Goal: Task Accomplishment & Management: Use online tool/utility

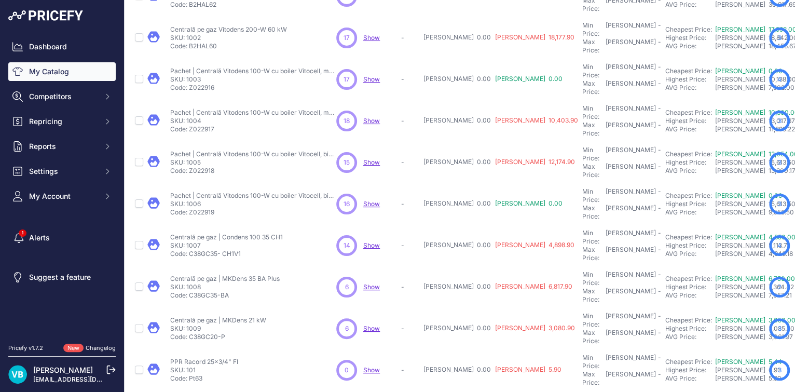
scroll to position [240, 0]
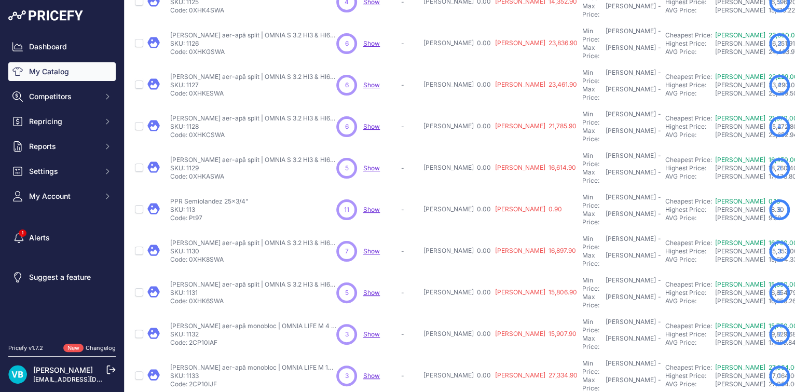
scroll to position [240, 0]
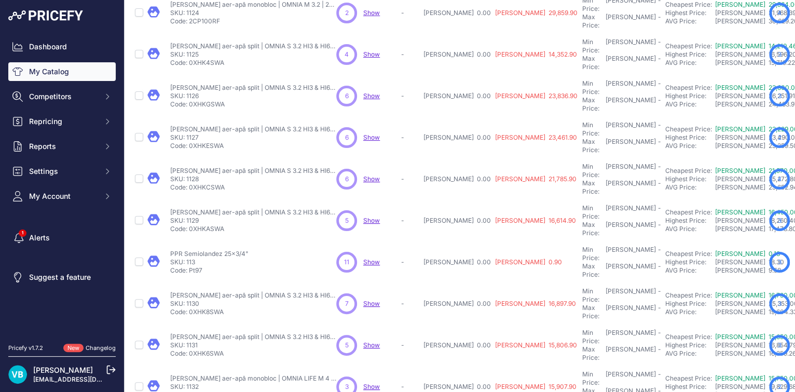
scroll to position [267, 0]
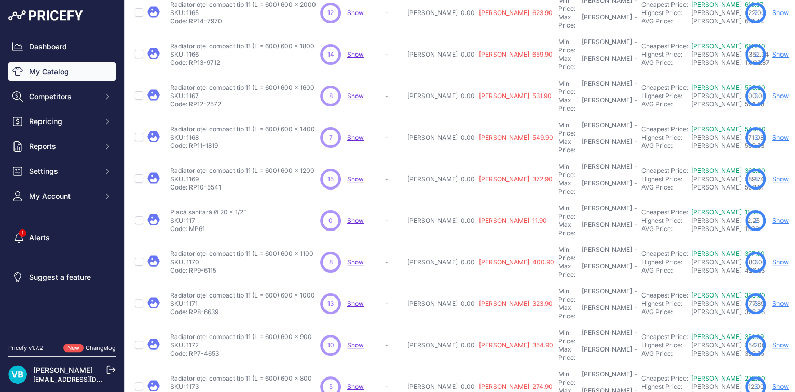
scroll to position [267, 0]
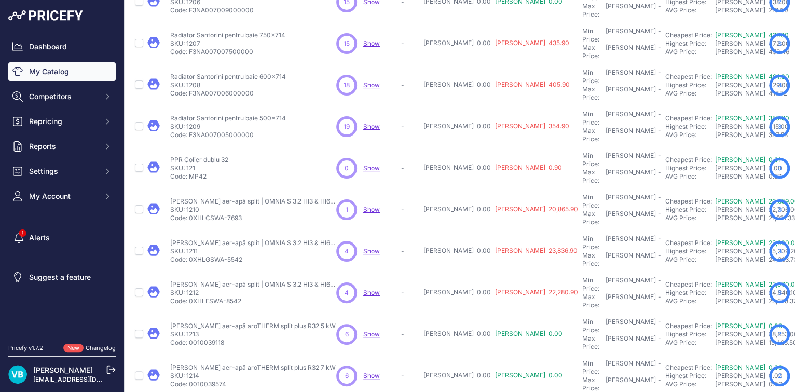
scroll to position [240, 0]
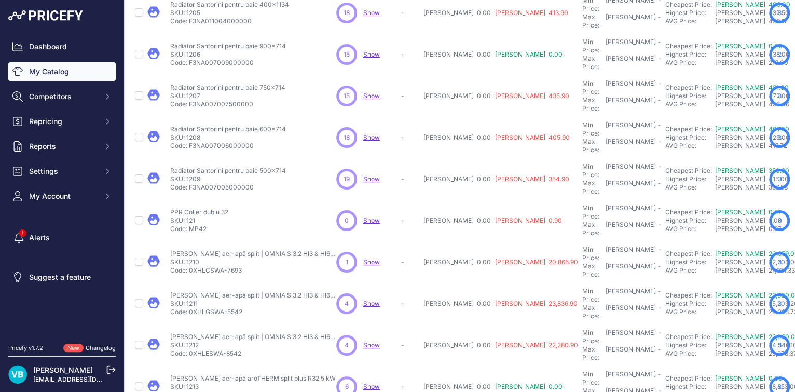
scroll to position [267, 0]
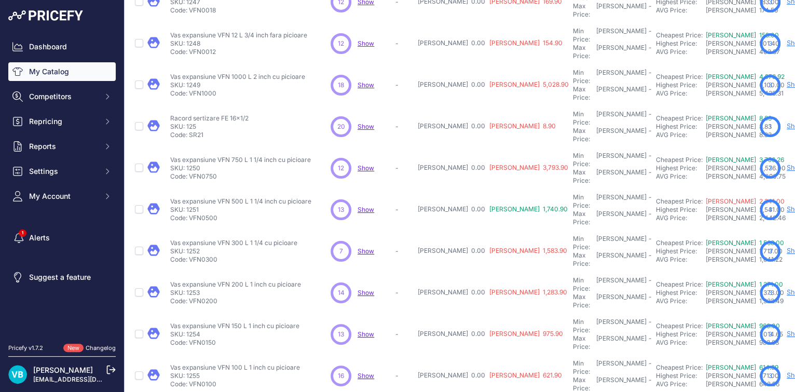
scroll to position [240, 0]
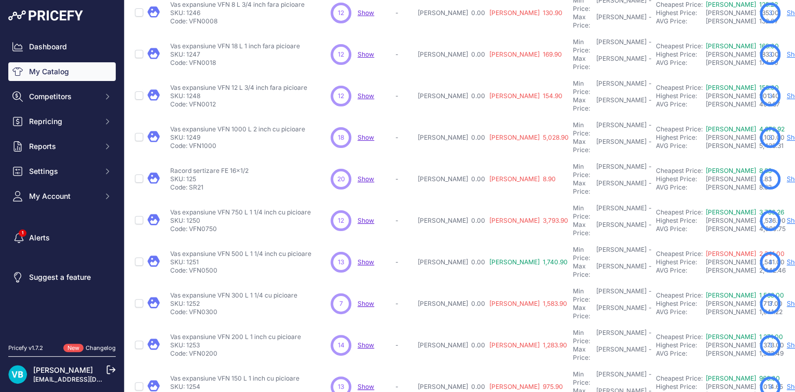
scroll to position [267, 0]
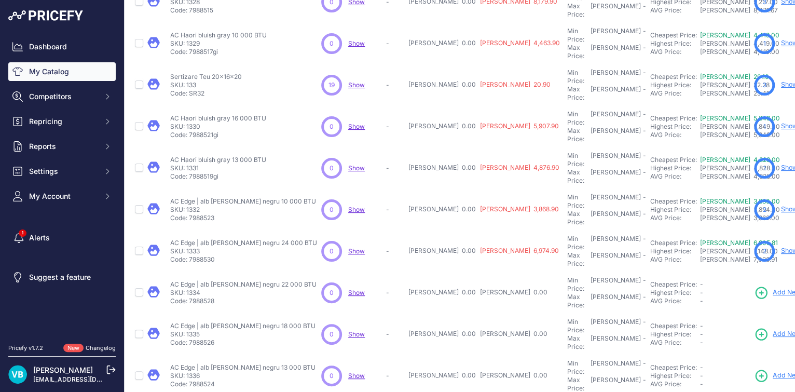
scroll to position [240, 0]
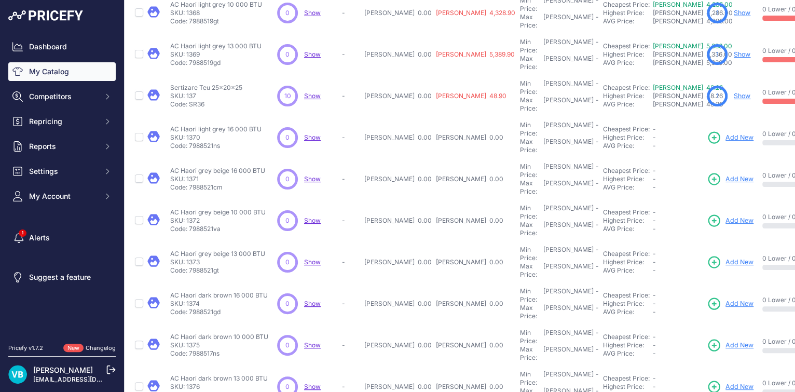
scroll to position [267, 0]
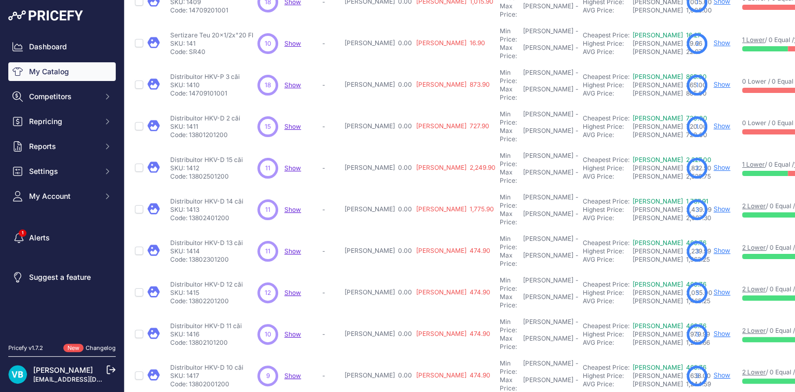
scroll to position [240, 0]
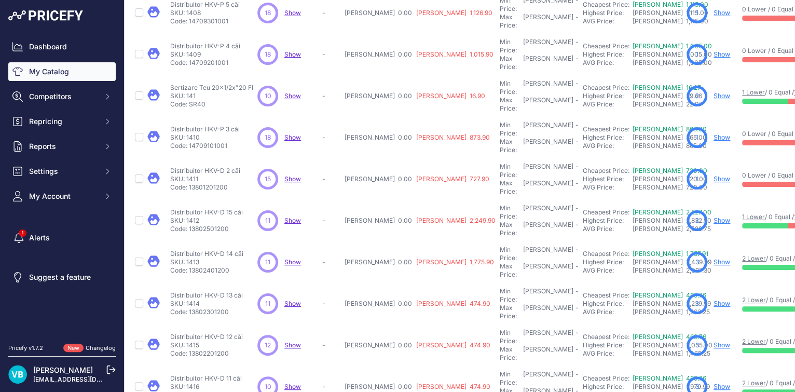
scroll to position [267, 0]
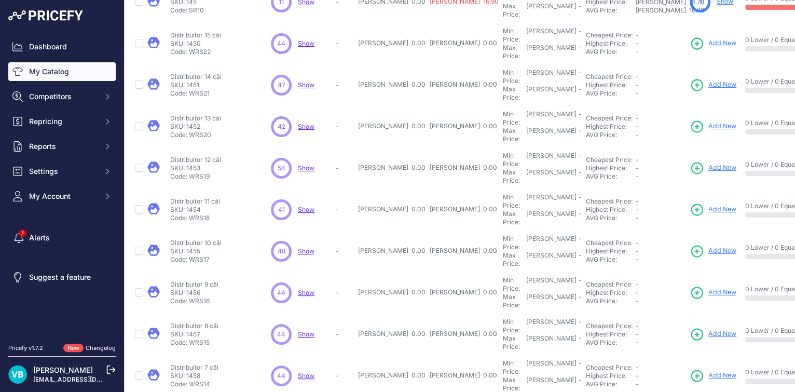
scroll to position [240, 0]
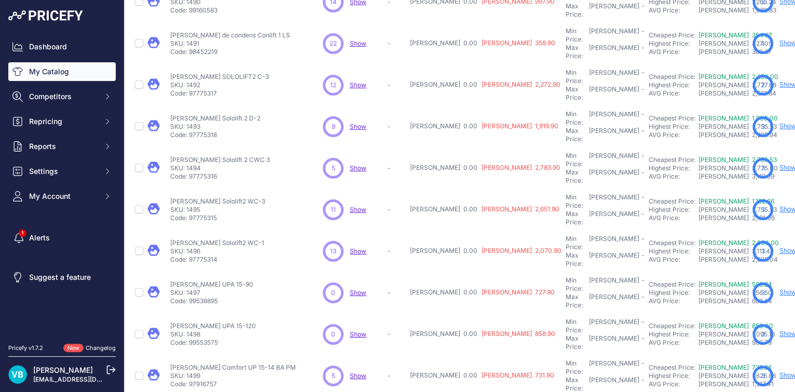
scroll to position [240, 0]
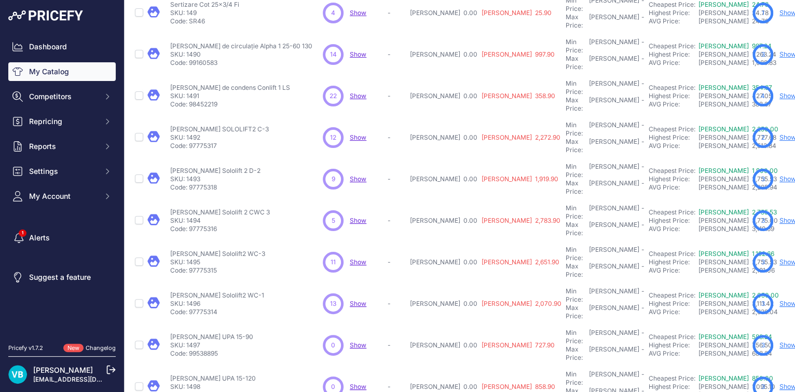
scroll to position [267, 0]
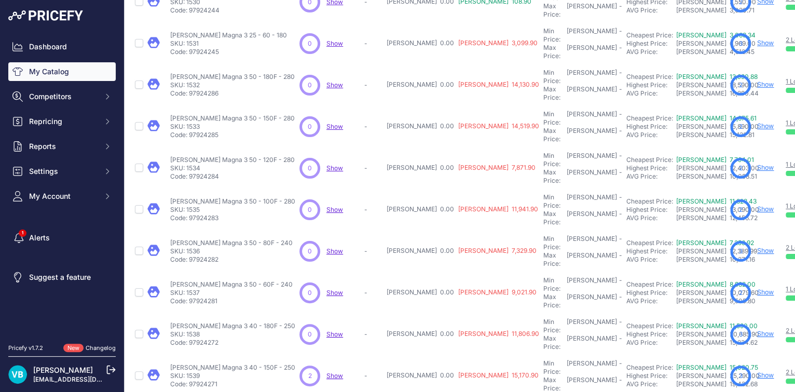
scroll to position [240, 0]
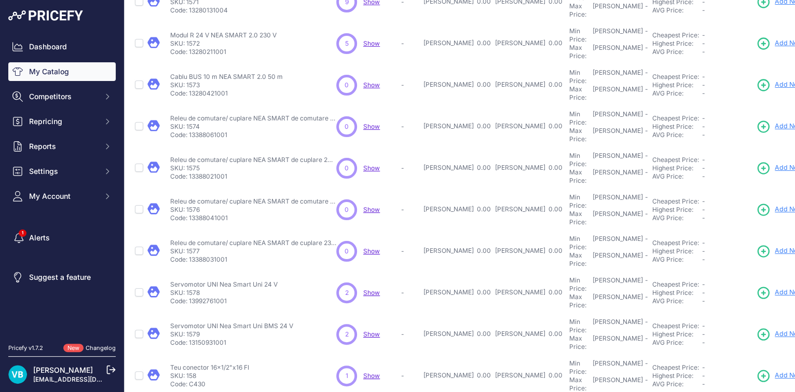
scroll to position [240, 0]
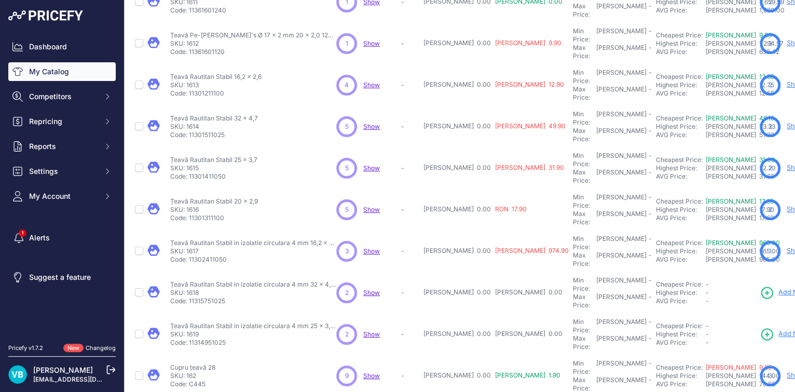
scroll to position [240, 0]
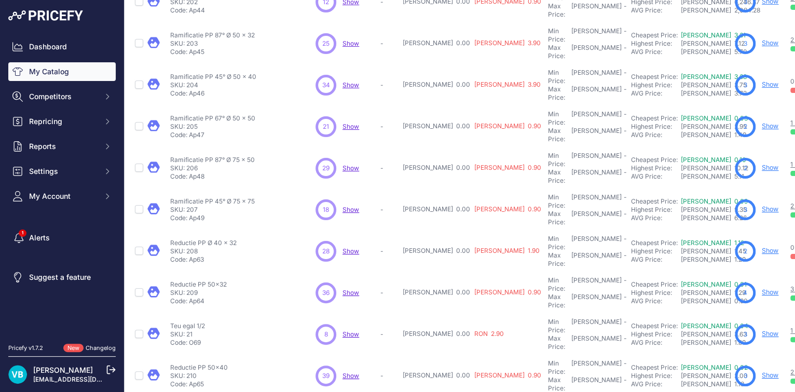
scroll to position [240, 0]
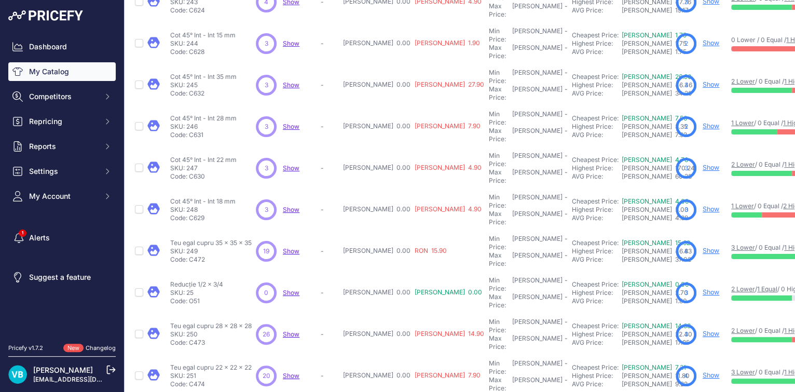
scroll to position [240, 0]
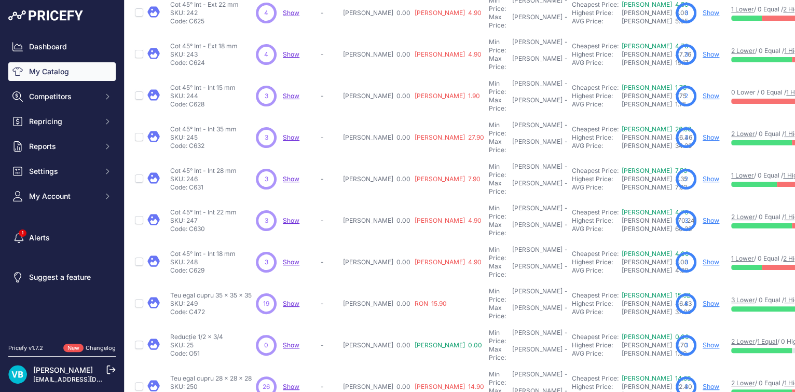
scroll to position [267, 0]
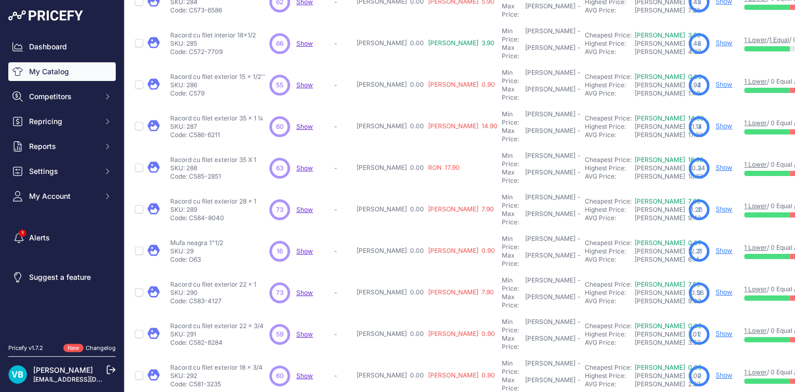
scroll to position [240, 0]
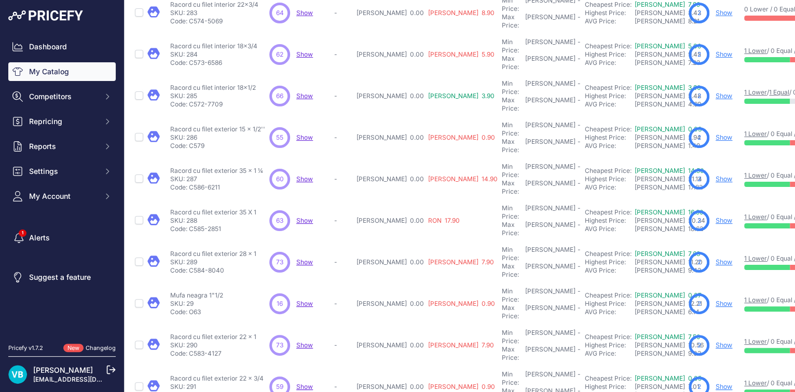
scroll to position [267, 0]
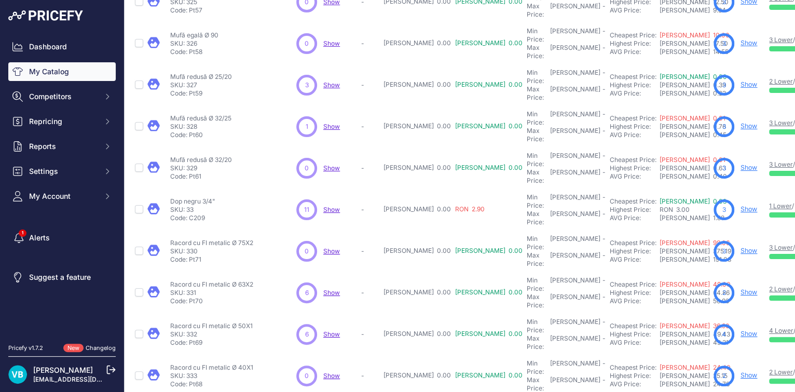
scroll to position [240, 0]
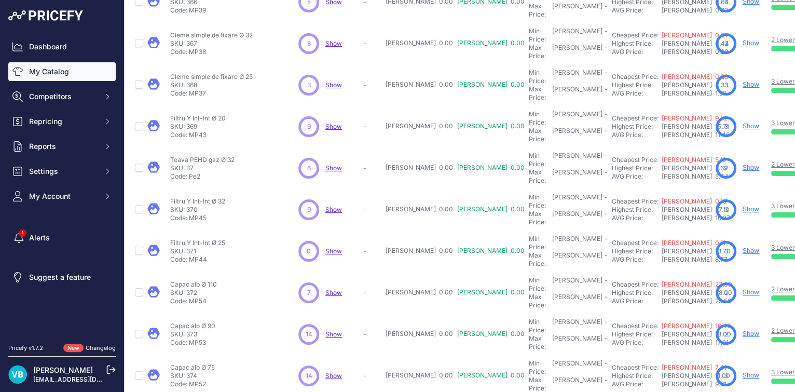
scroll to position [240, 0]
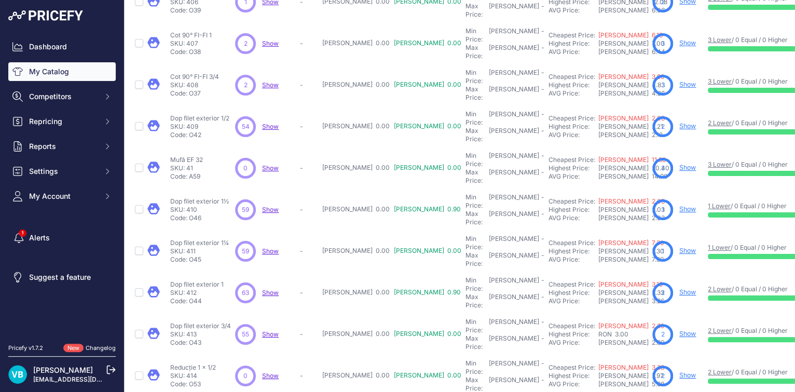
scroll to position [240, 0]
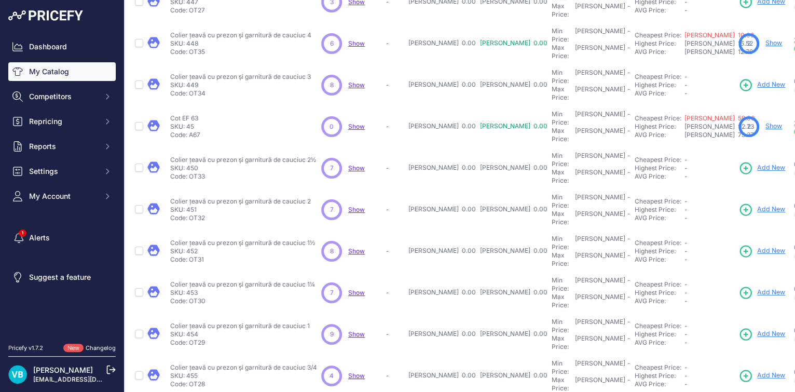
scroll to position [240, 0]
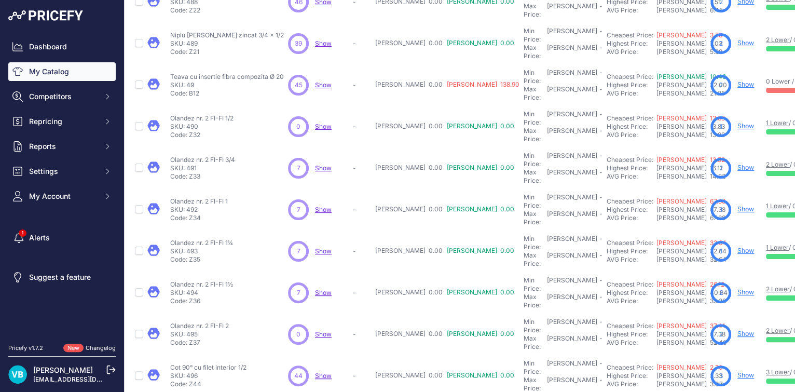
scroll to position [240, 0]
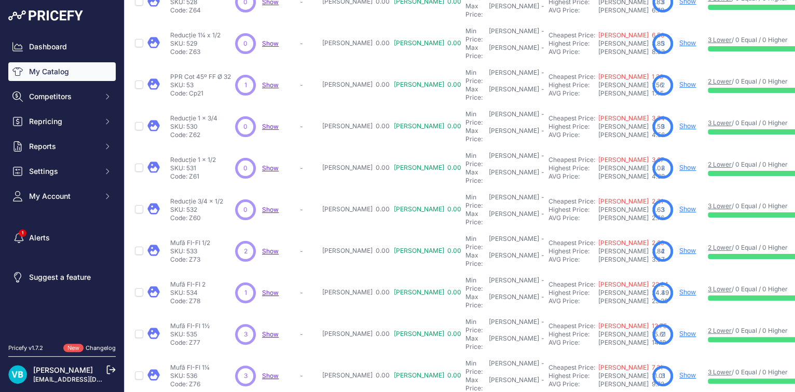
scroll to position [240, 0]
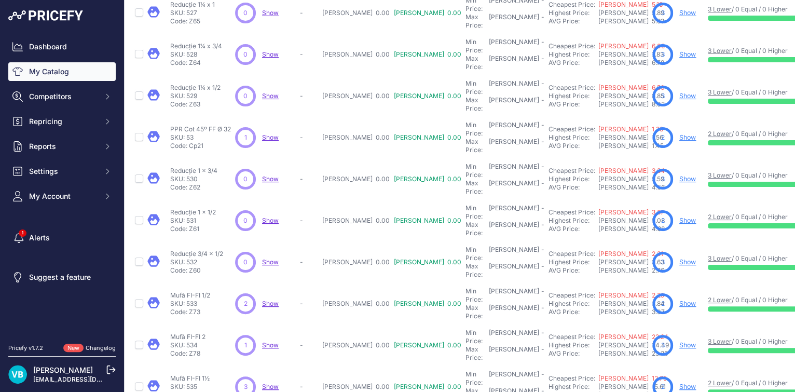
scroll to position [267, 0]
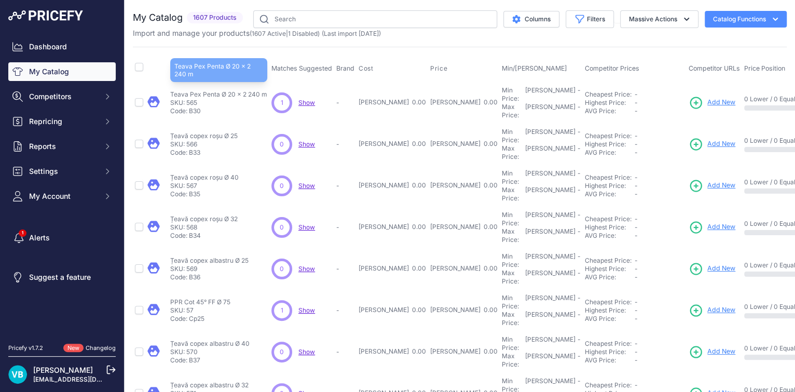
click at [230, 90] on p "Teava Pex Penta Ø 20 x 2 240 m" at bounding box center [218, 94] width 97 height 8
copy div "Teava Pex Penta Ø 20 x 2 240 m"
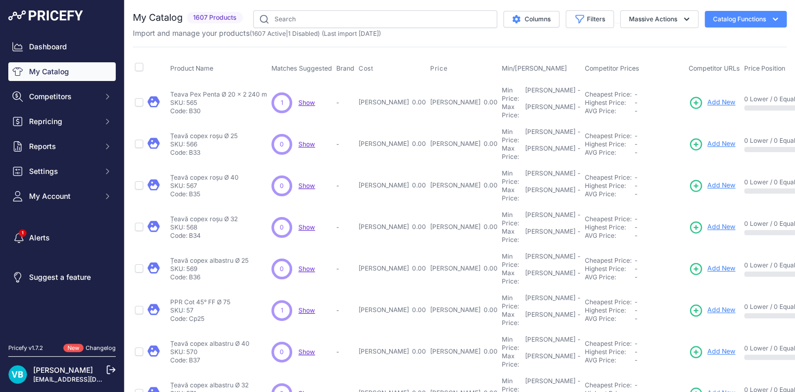
click at [707, 99] on span "Add New" at bounding box center [721, 103] width 28 height 10
click at [219, 132] on p "Țeavă copex roșu Ø 25" at bounding box center [203, 136] width 67 height 8
copy div "Țeavă copex roșu Ø 25"
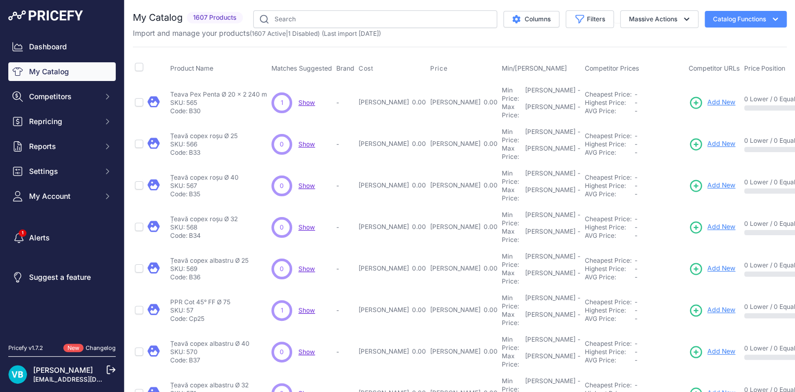
click at [707, 139] on span "Add New" at bounding box center [721, 144] width 28 height 10
click at [216, 173] on p "Țeavă copex roșu Ø 40" at bounding box center [204, 177] width 68 height 8
copy div "Țeavă copex roșu Ø 40"
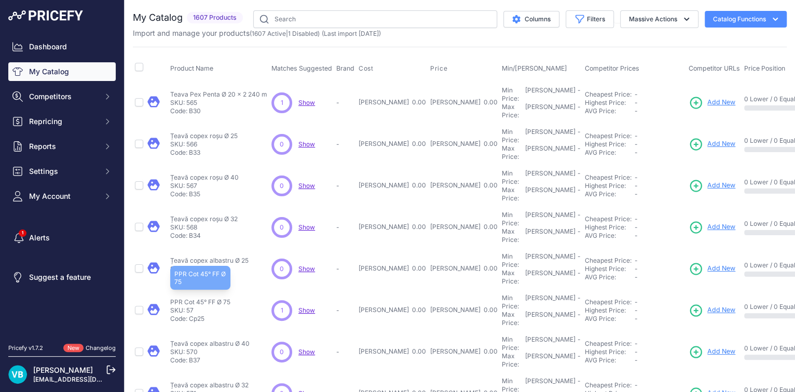
click at [218, 298] on p "PPR Cot 45° FF Ø 75" at bounding box center [200, 302] width 60 height 8
copy div "PPR Cot 45° FF Ø 75"
click at [686, 290] on td "Add New" at bounding box center [714, 311] width 56 height 42
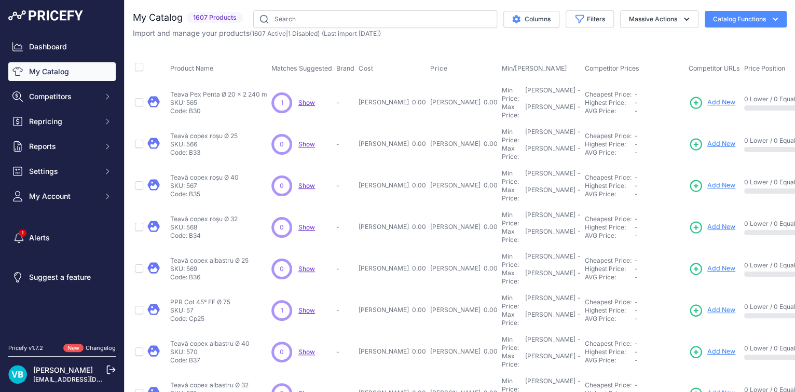
drag, startPoint x: 650, startPoint y: 264, endPoint x: 633, endPoint y: 258, distance: 17.4
click at [707, 305] on span "Add New" at bounding box center [721, 310] width 28 height 10
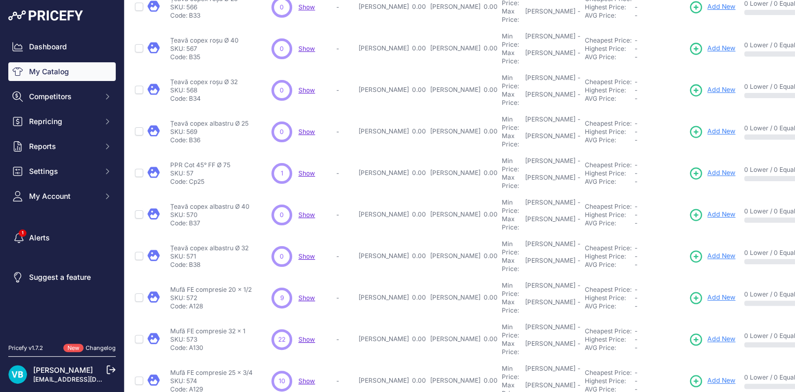
scroll to position [151, 0]
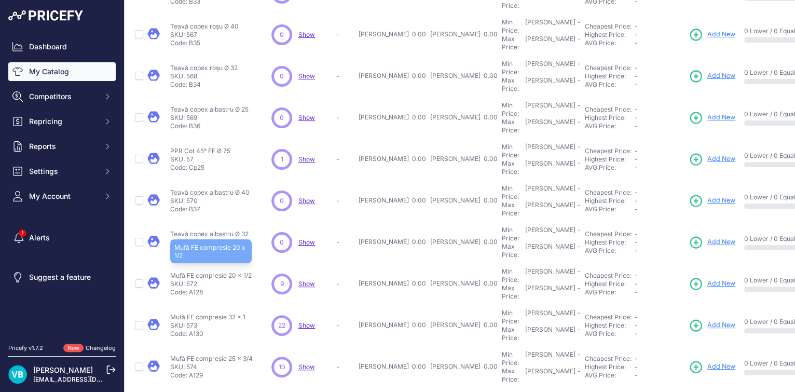
click at [218, 271] on p "Mufă FE compresie 20 x 1/2" at bounding box center [210, 275] width 81 height 8
copy div "Mufă FE compresie 20 x 1/2"
click at [707, 279] on span "Add New" at bounding box center [721, 284] width 28 height 10
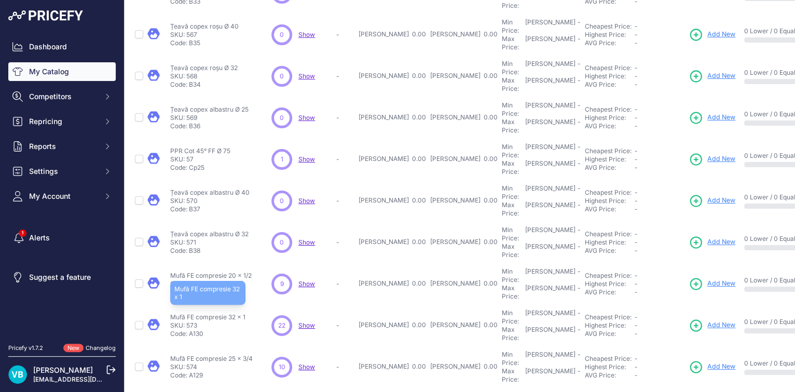
click at [201, 313] on p "Mufă FE compresie 32 x 1" at bounding box center [207, 317] width 75 height 8
copy div "Mufă FE compresie 32 x 1"
click at [707, 320] on span "Add New" at bounding box center [721, 325] width 28 height 10
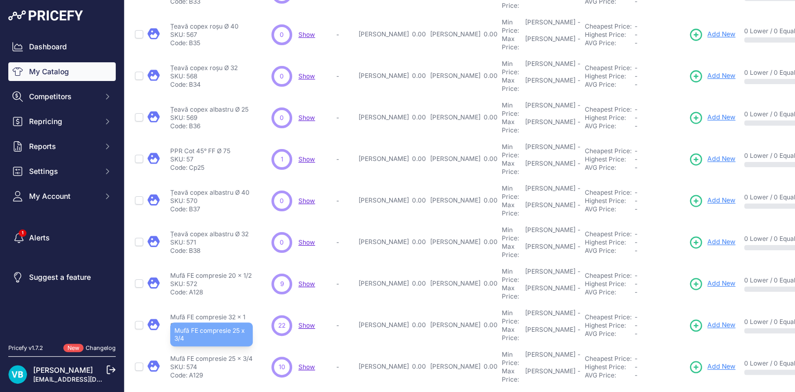
click at [204, 354] on p "Mufă FE compresie 25 x 3/4" at bounding box center [211, 358] width 83 height 8
copy div "Mufă FE compresie 25 x 3/4"
click at [707, 362] on span "Add New" at bounding box center [721, 367] width 28 height 10
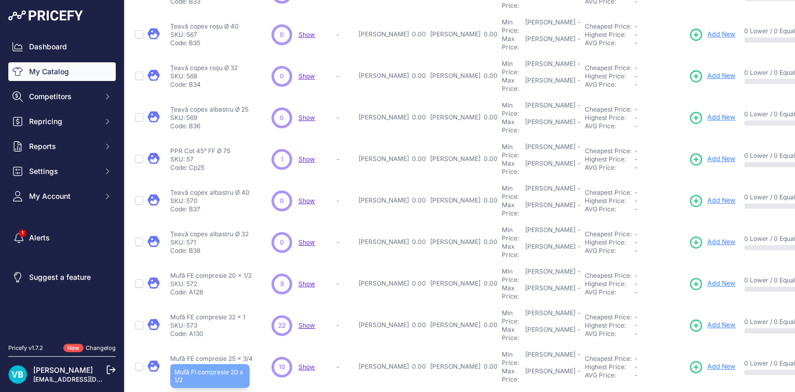
copy div "Mufă FI compresie 20 x 1/2"
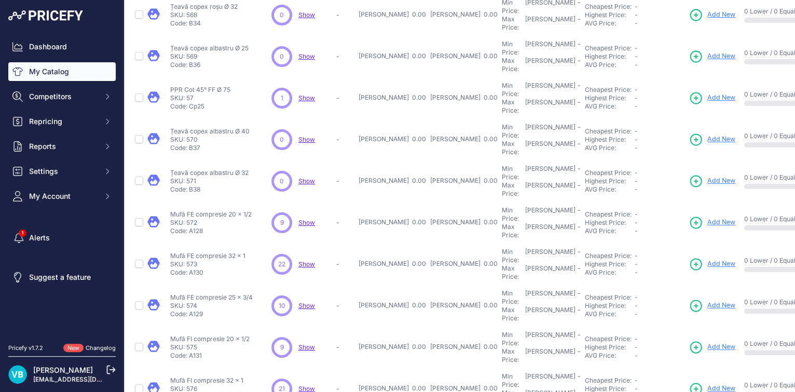
scroll to position [240, 0]
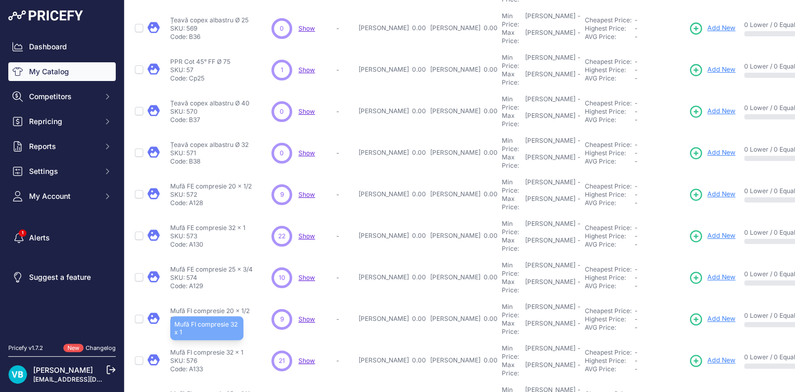
click at [224, 348] on p "Mufă FI compresie 32 x 1" at bounding box center [206, 352] width 73 height 8
copy div "Mufă FI compresie 32 x 1"
click at [689, 353] on link "Add New" at bounding box center [712, 360] width 47 height 15
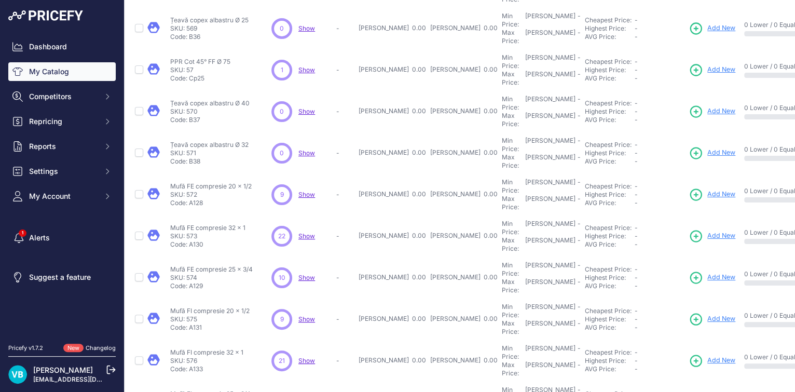
copy div "Mufă FI compresie 25 x 3/4 Mufă FI compresie 25 x 3/4"
drag, startPoint x: 644, startPoint y: 286, endPoint x: 613, endPoint y: 286, distance: 31.1
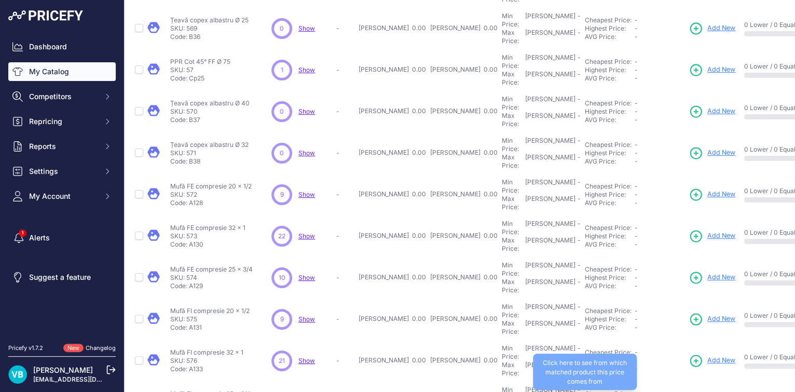
scroll to position [0, 0]
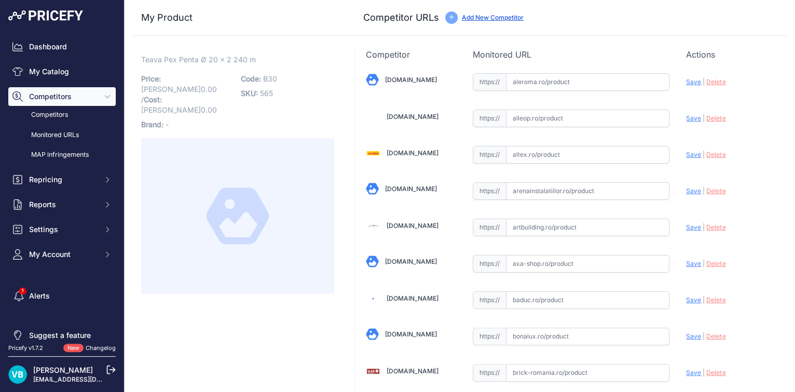
scroll to position [1185, 0]
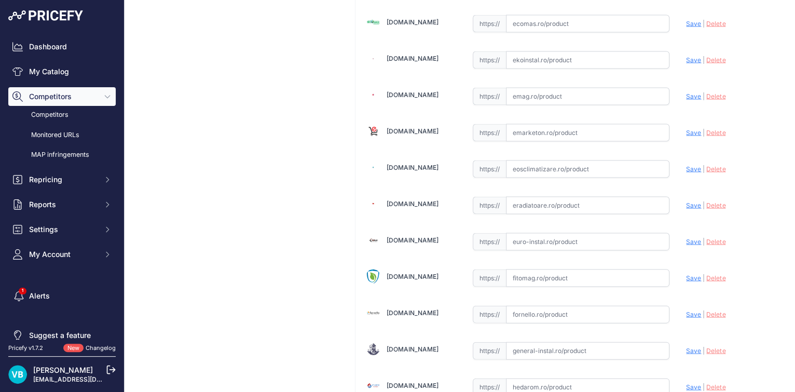
click at [556, 196] on input "text" at bounding box center [588, 205] width 164 height 18
paste input "https://www.eradiatoare.ro/teava-pex/teava-pex-penta-20x2-cu-bariera-de-oxigen-…"
type input "www.eradiatoare.ro/teava-pex/teava-pex-penta-20x2-cu-bariera-de-oxigen-colac-24…"
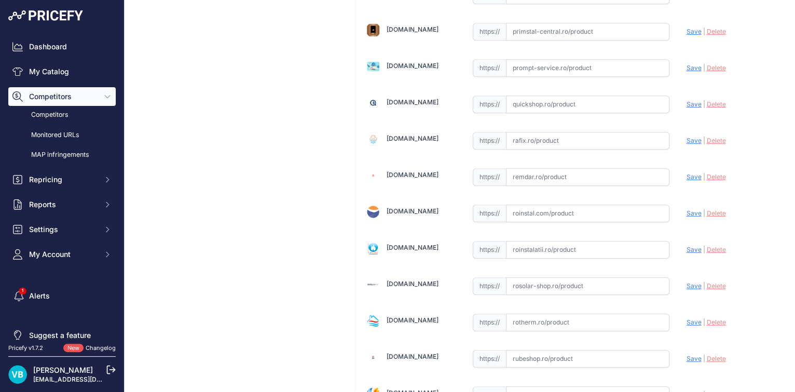
scroll to position [2772, 0]
click at [578, 240] on input "text" at bounding box center [588, 249] width 164 height 18
paste input "https://www.roinstalatii.ro/teava-purmo-pexpenta-pe-xc-cu-bariera-de-oxigen-20x…"
type input "https://www.roinstalatii.ro/teava-purmo-pexpenta-pe-xc-cu-bariera-de-oxigen-20x…"
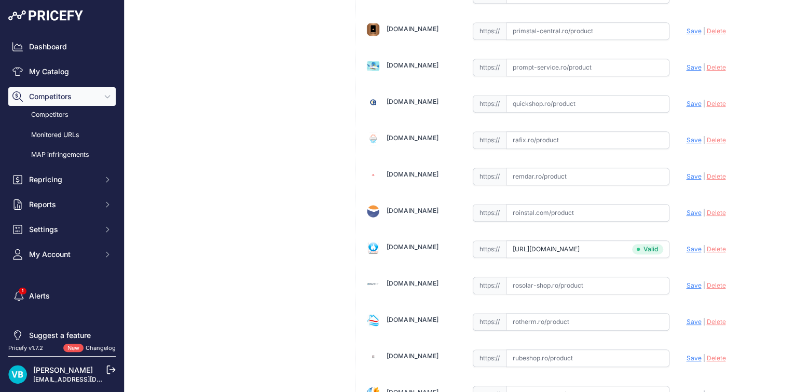
scroll to position [0, 0]
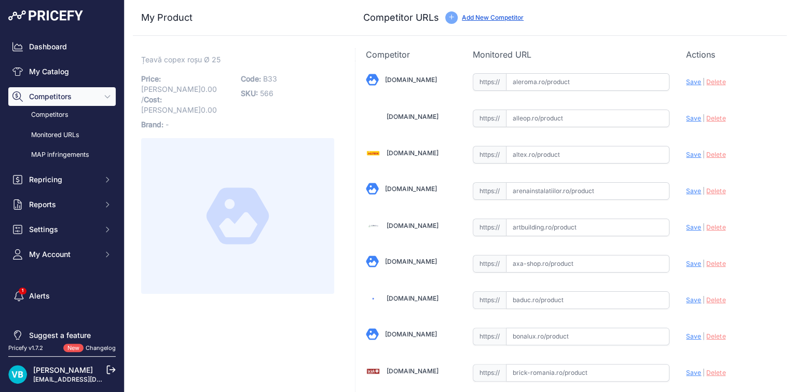
click at [266, 77] on span "B33" at bounding box center [270, 78] width 14 height 9
copy span "B33"
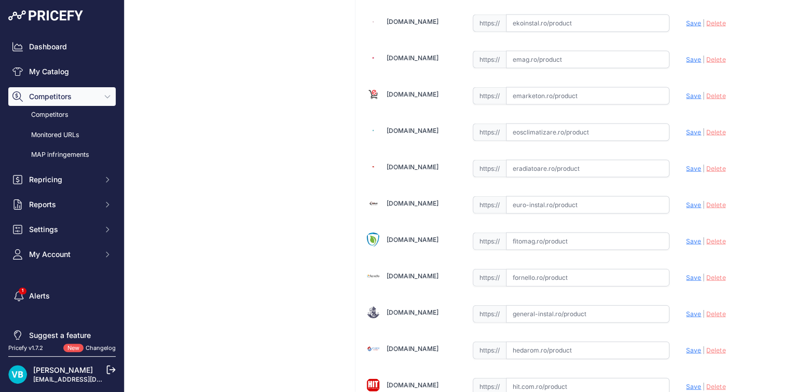
paste input "https://euro-instal.ro/cot-ppr-75-x-75-mm-alb-45-grade?srsltid=AfmBOorEoc0_YdN7…"
click at [558, 196] on input "text" at bounding box center [588, 205] width 164 height 18
click at [556, 196] on input "https://euro-instal.ro/cot-ppr-75-x-75-mm-alb-45-grade?prirule_jdsnikfkfjsd=9760" at bounding box center [588, 205] width 164 height 18
paste input "srsltid=AfmBOorEoc0_YdN7Q3u5CzkeD3TKAMI-5Dl5TSC35zGRhfRms7cJ86Jm"
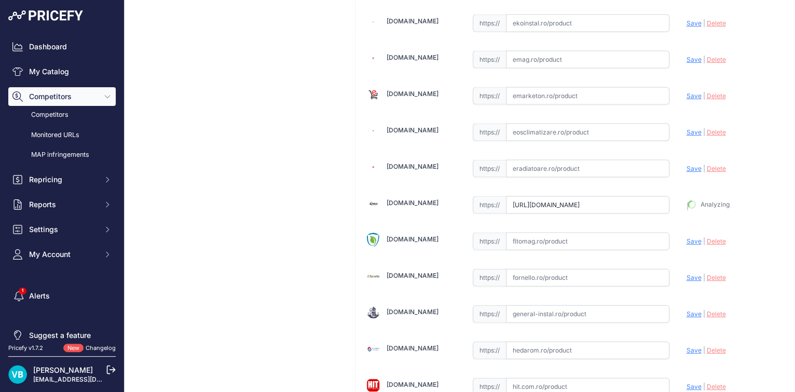
scroll to position [0, 99]
type input "euro-instal.ro/cot-ppr-75-x-75-mm-alb-45-grade?prirule_jdsnikfkfjsd=9760"
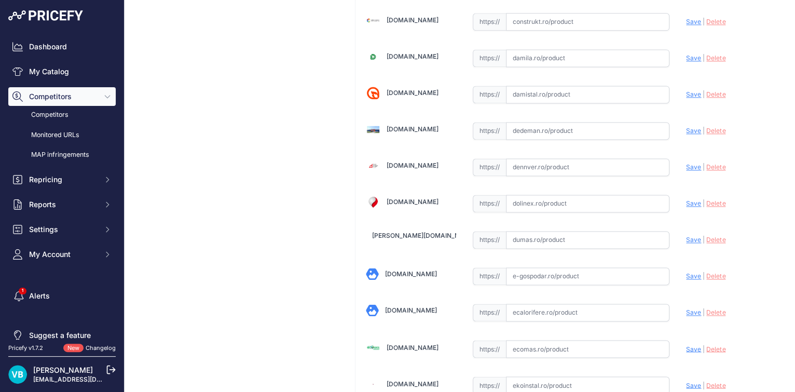
click at [582, 199] on input "text" at bounding box center [588, 204] width 164 height 18
paste input "https://www.dolinex.ro/tevi-si-fitinguri-ppr-alb/cot-teava-ppr-alb-o-75-mm-45-g…"
type input "www.dolinex.ro/tevi-si-fitinguri-ppr-alb/cot-teava-ppr-alb-o-75-mm-45-grade-pn2…"
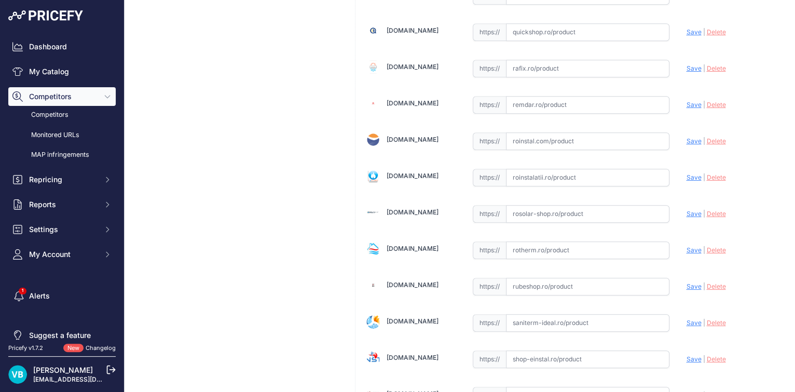
click at [587, 350] on input "text" at bounding box center [588, 359] width 164 height 18
paste input "https://www.shop-einstal.ro/tevi-si-fitinguri-teava-ppr/cot-ppr-75-x-45-4168930…"
type input "https://www.shop-einstal.ro/tevi-si-fitinguri-teava-ppr/cot-ppr-75-x-45-4168930…"
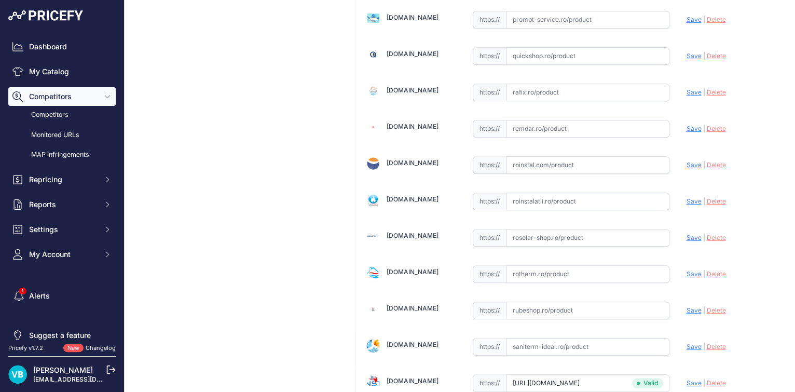
scroll to position [2867, 0]
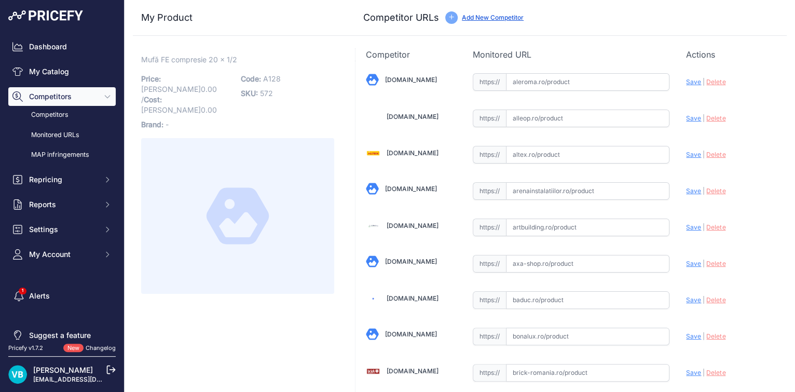
click at [276, 76] on span "A128" at bounding box center [272, 78] width 18 height 9
click at [275, 76] on span "A128" at bounding box center [272, 78] width 18 height 9
copy span "A128"
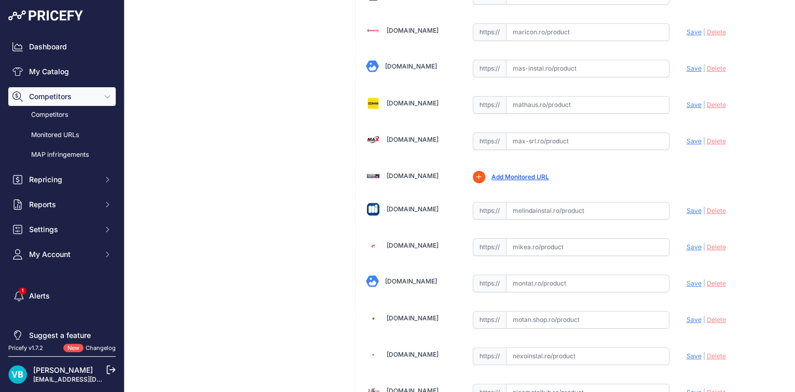
click at [542, 202] on input "text" at bounding box center [588, 211] width 164 height 18
paste input "https://www.melindainstal.ro/mufa-mixta-kpe-20x1-2-fe-10250020"
type input "www.melindainstal.ro/mufa-mixta-kpe-20x1-2-fe-10250020?prirule_jdsnikfkfjsd=9760"
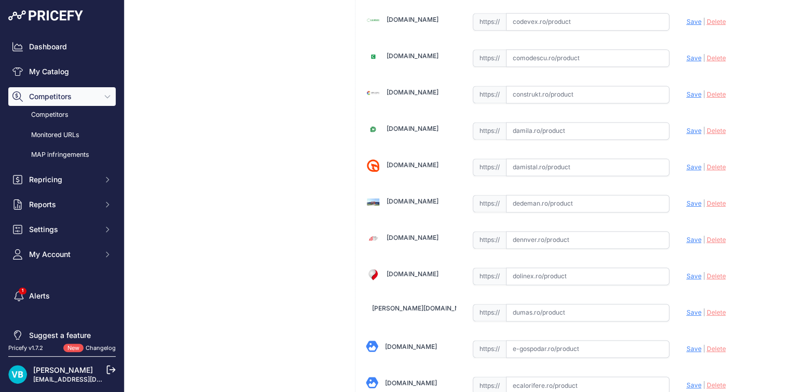
scroll to position [787, 0]
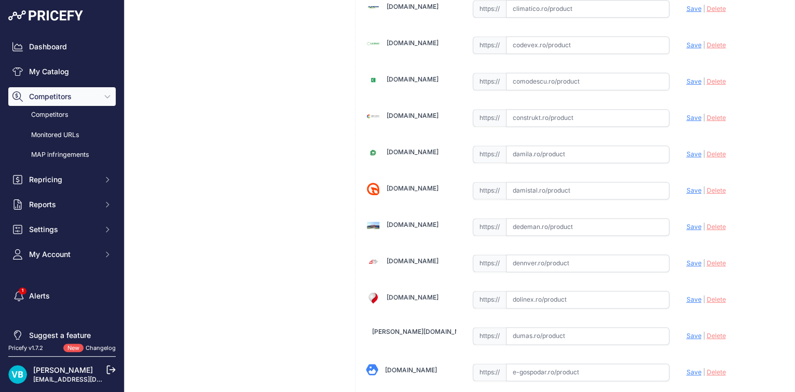
click at [526, 218] on input "text" at bounding box center [588, 227] width 164 height 18
paste input "https://www.dedeman.ro/ro/racord-compresiune-pehd-filet-exterior-d-20-mm-x-1/2/…"
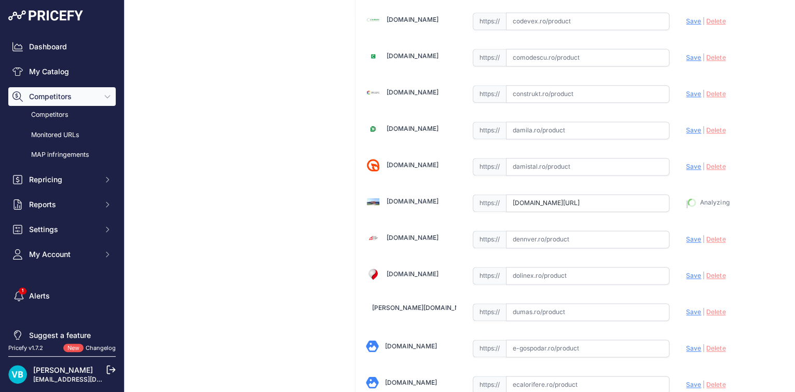
type input "https://www.dedeman.ro/ro/racord-compresiune-pehd-filet-exterior-d-20-mm-x-1/2/…"
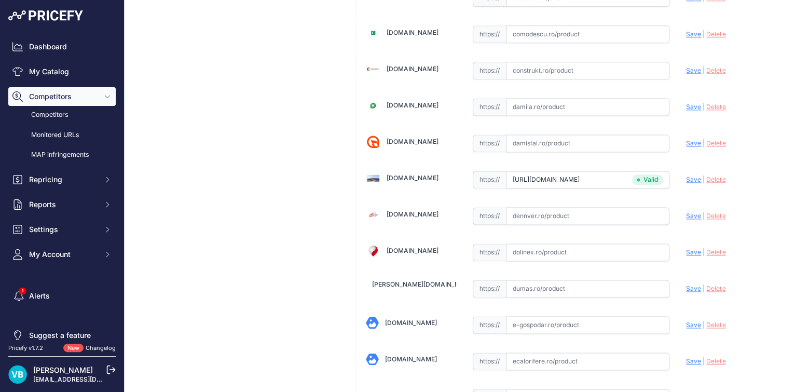
scroll to position [787, 0]
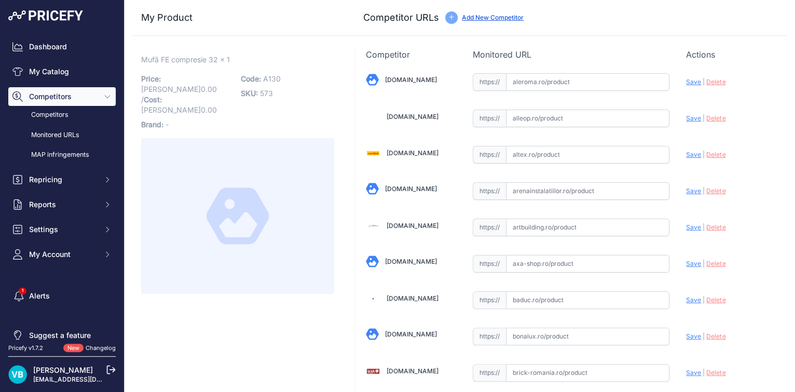
scroll to position [787, 0]
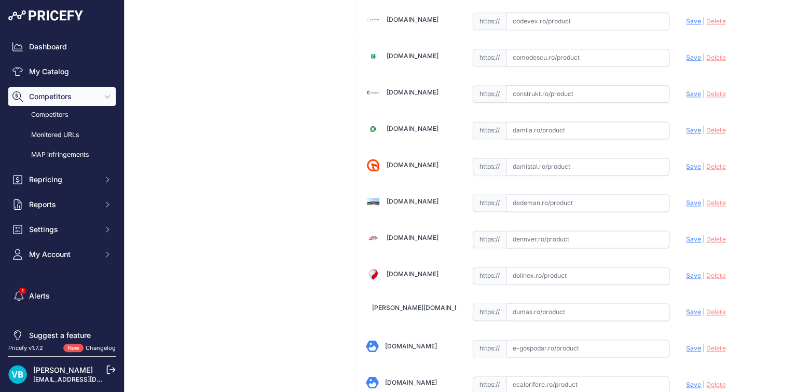
click at [536, 194] on input "text" at bounding box center [588, 203] width 164 height 18
paste input "https://www.dedeman.ro/ro/racord-compresiune-pehd-filet-exterior-d-32-mm-x-1/p/…"
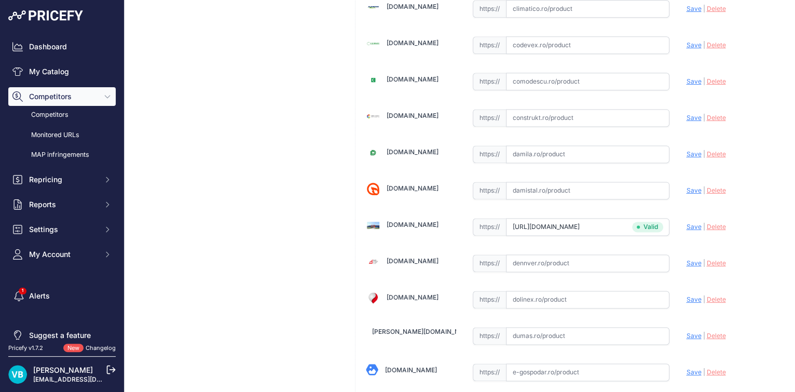
scroll to position [810, 0]
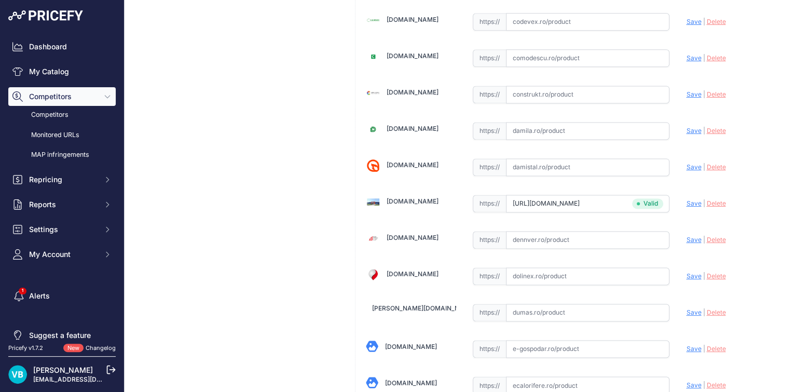
type input "www.dedeman.ro/ro/racord-compresiune-pehd-filet-exterior-d-32-mm-x-1/p/2002008?…"
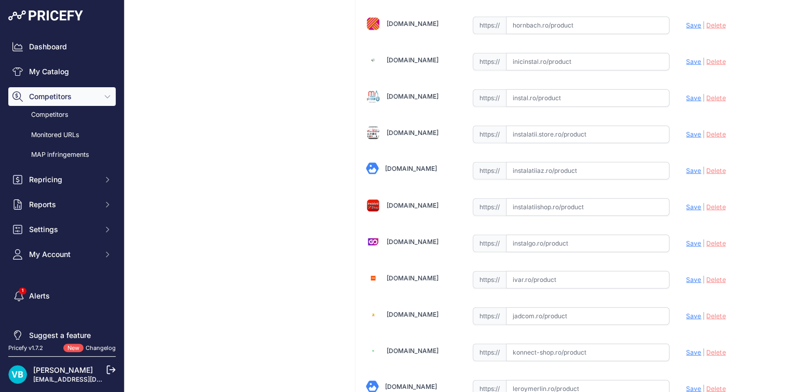
scroll to position [2989, 0]
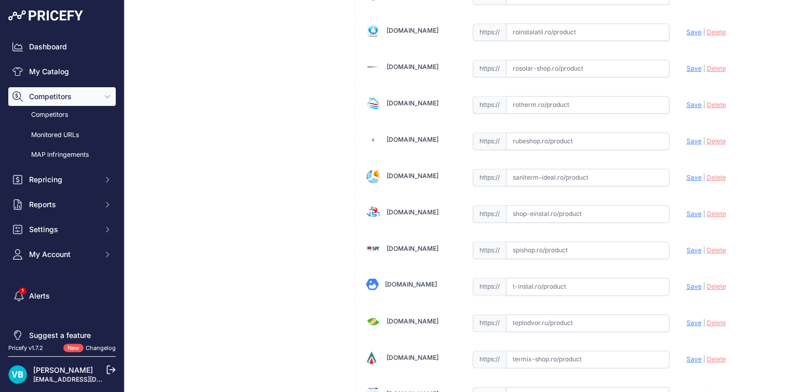
click at [588, 205] on input "text" at bounding box center [588, 214] width 164 height 18
paste input "https://www.shop-einstal.ro/tevi-si-fitinguri-teava-polietilena-apa-rece-fiting…"
type input "www.shop-einstal.ro/tevi-si-fitinguri-teava-polietilena-apa-rece-fitinguri-comp…"
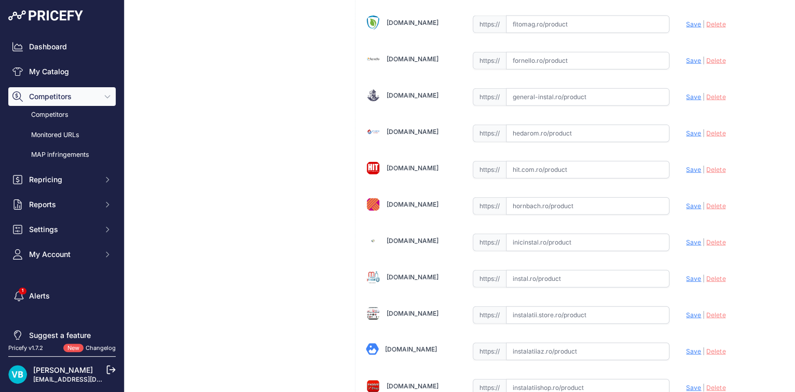
click at [590, 197] on input "text" at bounding box center [588, 206] width 164 height 18
paste input "https://www.hornbach.ro/p/racord-compresiune-fe-32x1/8172803/?srsltid=AfmBOooi-…"
type input "https://www.hornbach.ro/p/racord-compresiune-fe-32x1/8172803/?prirule_jdsnikfkf…"
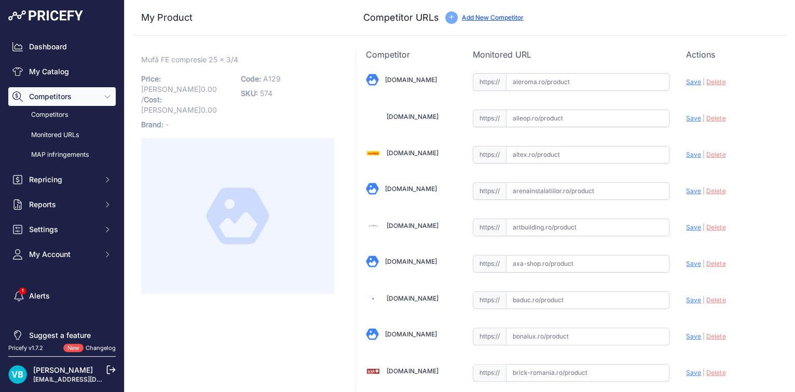
click at [280, 76] on p "Code: A129" at bounding box center [287, 79] width 93 height 15
click at [274, 76] on span "A129" at bounding box center [272, 78] width 18 height 9
copy span "A129"
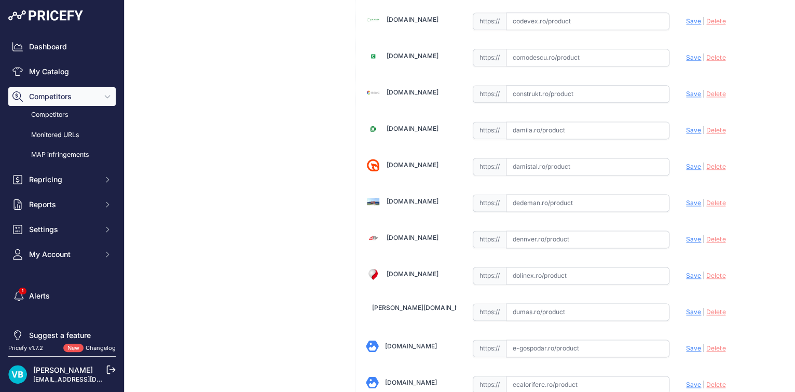
click at [532, 197] on input "text" at bounding box center [588, 203] width 164 height 18
paste input "[URL][DOMAIN_NAME]"
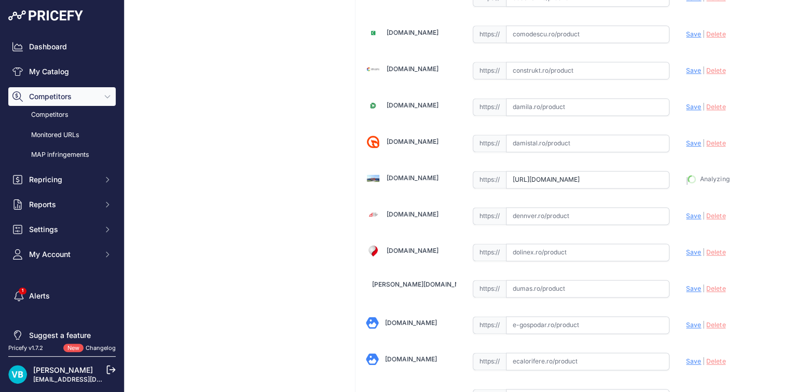
type input "[DOMAIN_NAME][URL]"
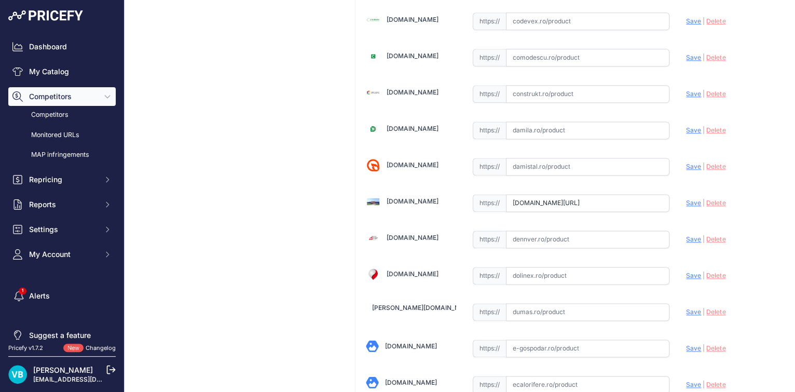
scroll to position [2989, 0]
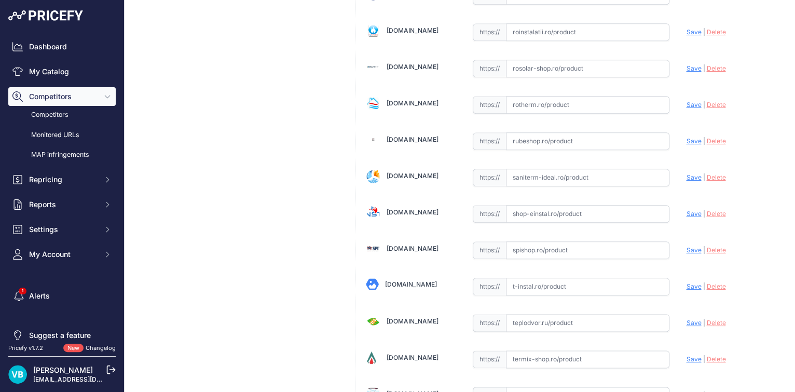
click at [554, 205] on input "text" at bounding box center [588, 214] width 164 height 18
paste input "[URL][DOMAIN_NAME]"
type input "[DOMAIN_NAME][URL]"
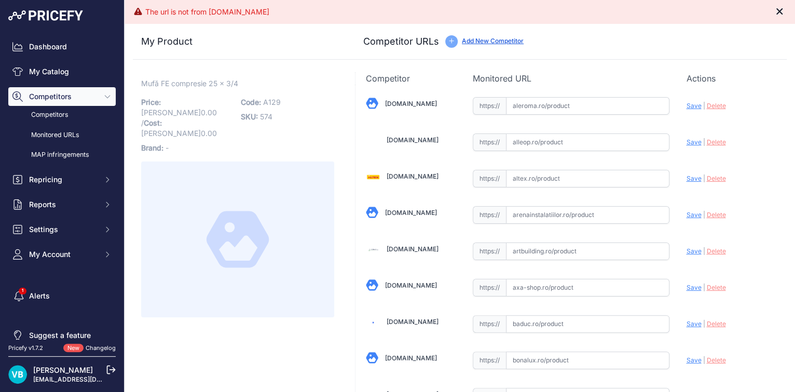
click at [774, 10] on icon "Close" at bounding box center [779, 11] width 10 height 10
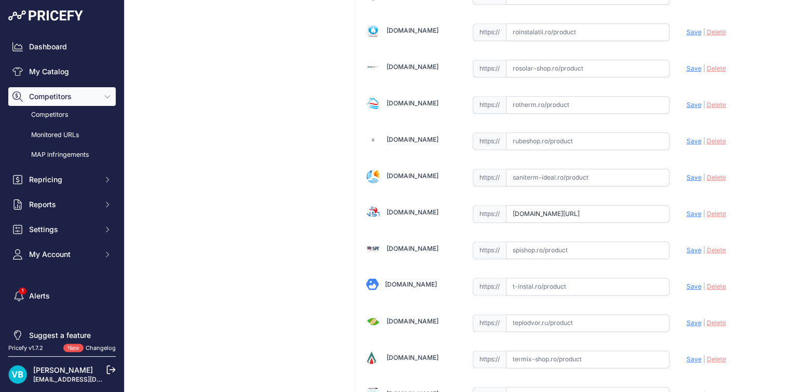
scroll to position [2013, 0]
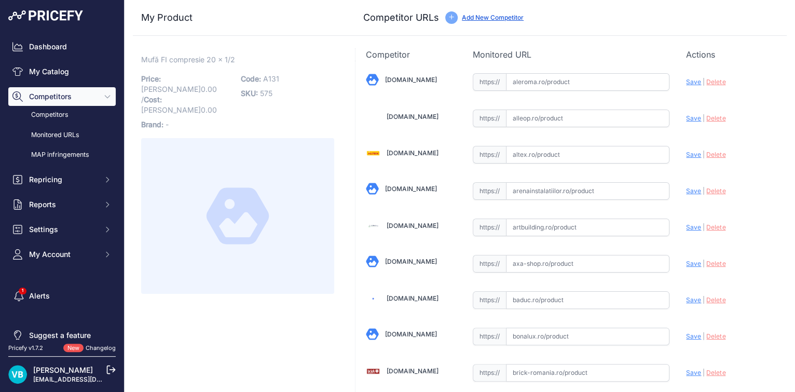
scroll to position [787, 0]
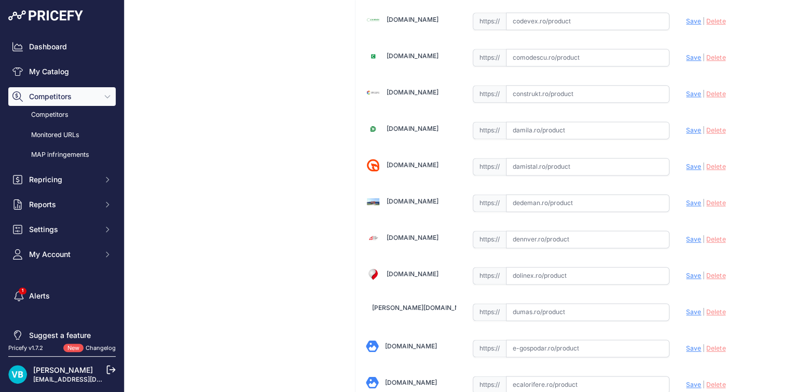
click at [543, 200] on input "text" at bounding box center [588, 203] width 164 height 18
paste input "[URL][DOMAIN_NAME]"
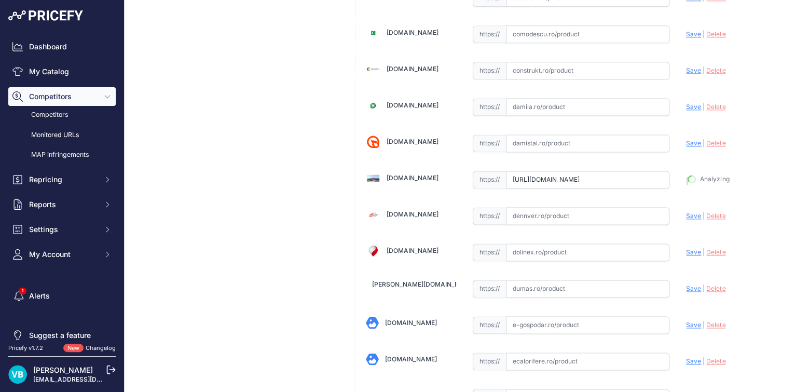
type input "[DOMAIN_NAME][URL]"
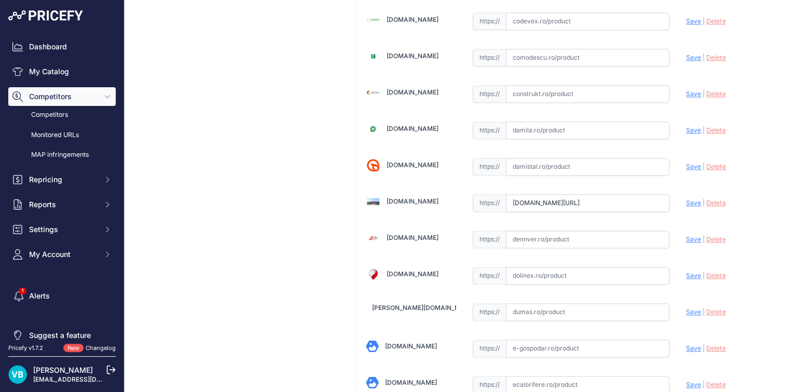
scroll to position [2338, 0]
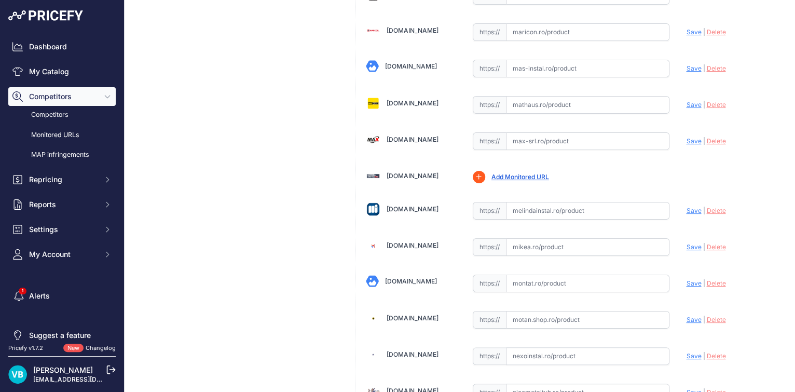
click at [585, 202] on input "text" at bounding box center [588, 211] width 164 height 18
paste input "[URL][DOMAIN_NAME]"
type input "www.melindainstal.ro/mufa-mixta-kpe-20x1-2-fi-10250021?prirule_jdsnikfkfjsd=9760"
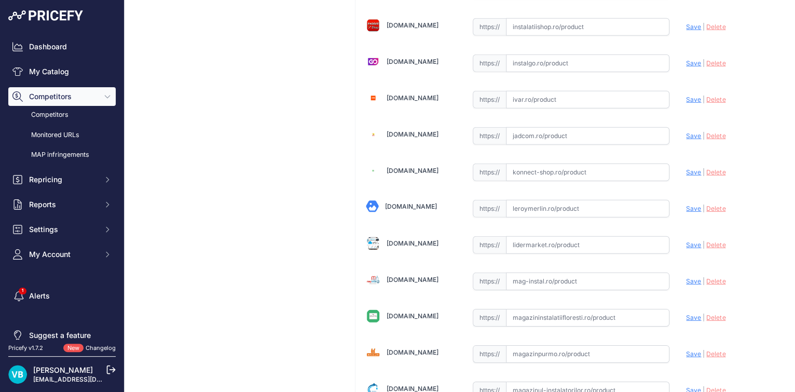
click at [575, 200] on input "text" at bounding box center [588, 209] width 164 height 18
paste input "https://www.leroymerlin.ro/produse/fitting-teava/663/racord-compresiune-pentru-…"
type input "https://www.leroymerlin.ro/produse/fitting-teava/663/racord-compresiune-pentru-…"
click at [225, 156] on div "Mufă FI compresie 20 x 1/2 Link Price: RON 0.00 / Cost: 0.00 Brand: -" at bounding box center [238, 107] width 210 height 3714
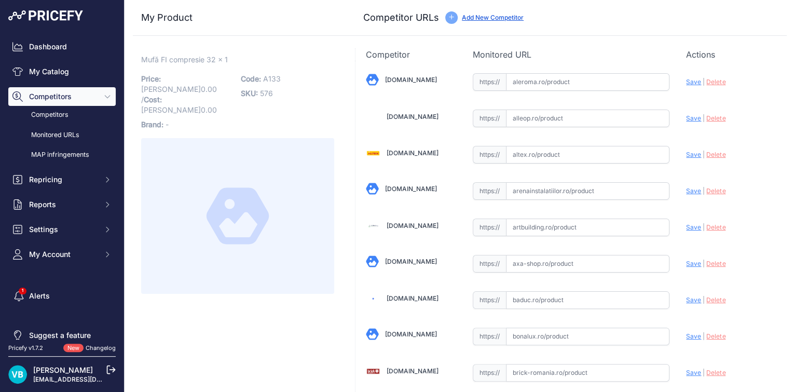
scroll to position [787, 0]
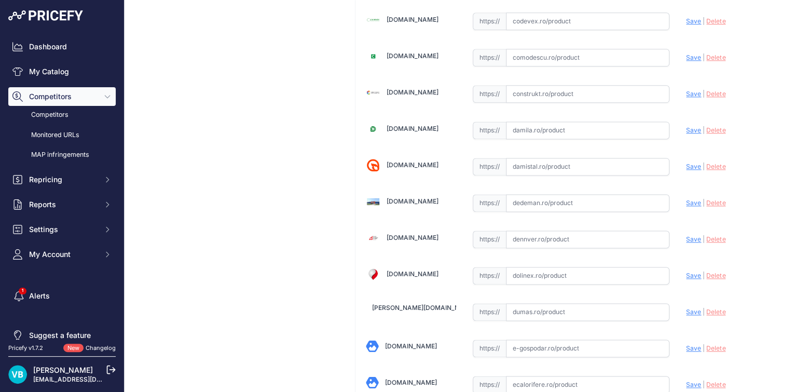
click at [538, 195] on input "text" at bounding box center [588, 203] width 164 height 18
paste input "[URL][DOMAIN_NAME]"
type input "[DOMAIN_NAME][URL]"
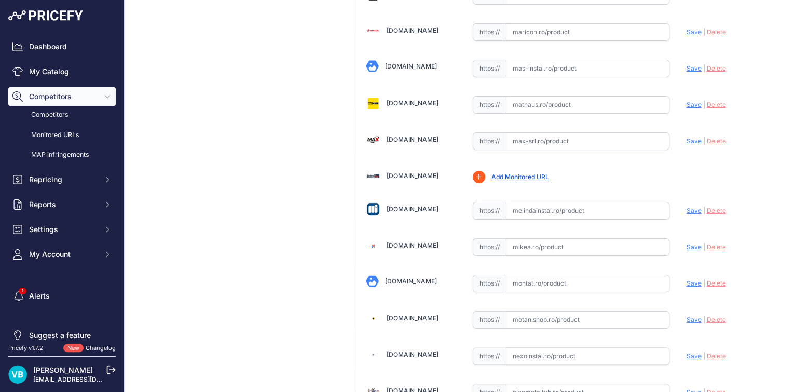
click at [533, 202] on input "text" at bounding box center [588, 211] width 164 height 18
paste input "[URL][DOMAIN_NAME]"
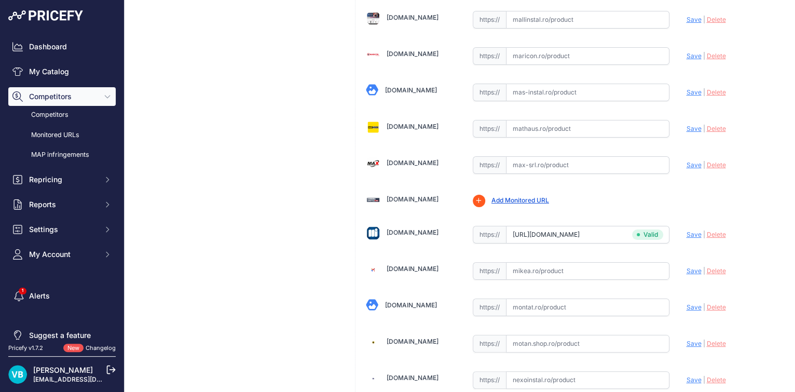
scroll to position [2361, 0]
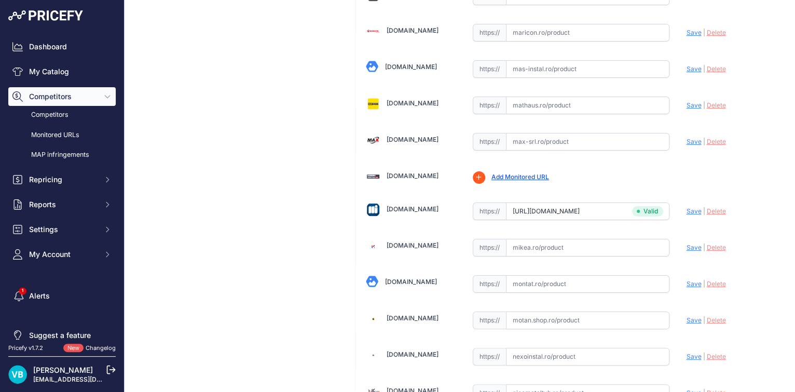
type input "[DOMAIN_NAME][URL]"
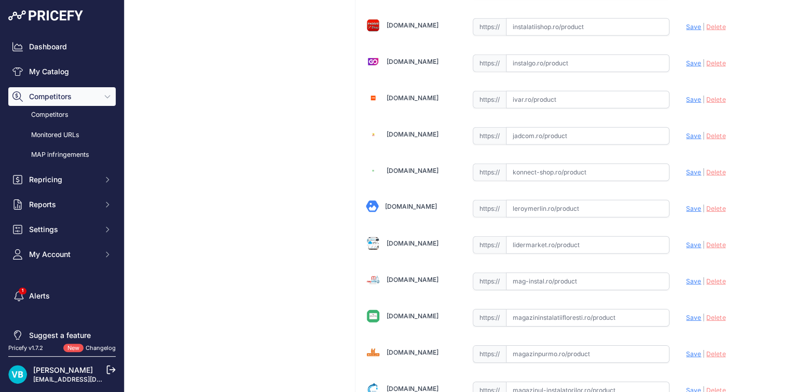
click at [595, 203] on input "text" at bounding box center [588, 209] width 164 height 18
paste input "[URL][DOMAIN_NAME]"
type input "[URL][DOMAIN_NAME]"
drag, startPoint x: 294, startPoint y: 182, endPoint x: 253, endPoint y: 177, distance: 41.3
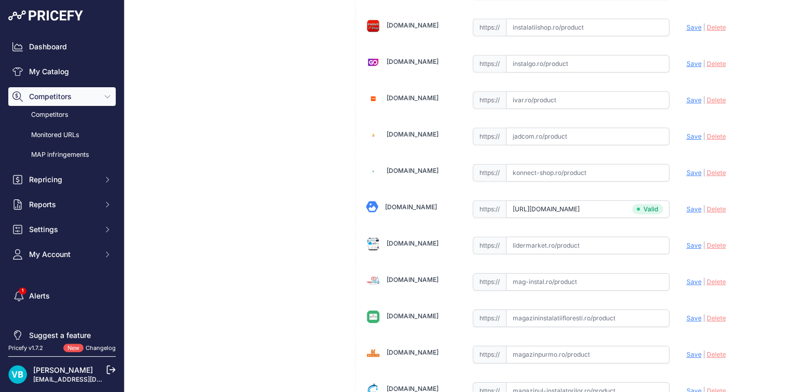
click at [294, 182] on div "Mufă FI compresie 32 x 1 Link Price: RON 0.00 / Cost: 0.00 Brand: -" at bounding box center [238, 107] width 210 height 3714
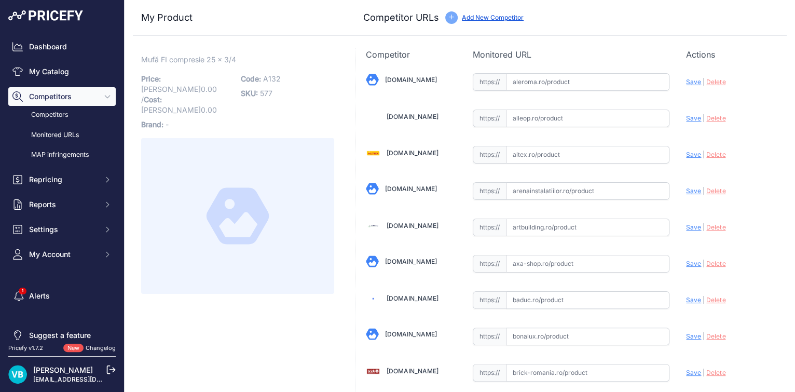
scroll to position [787, 0]
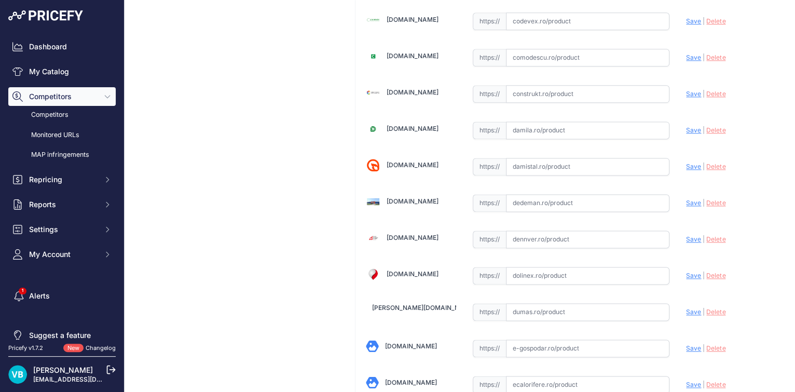
click at [499, 195] on span "https://" at bounding box center [489, 203] width 33 height 18
click at [520, 199] on input "text" at bounding box center [588, 203] width 164 height 18
paste input "https://www.dedeman.ro/ro/racord-compresiune-pehd-filet-interior-d-25-mm-x-3/4/…"
type input "https://www.dedeman.ro/ro/racord-compresiune-pehd-filet-interior-d-25-mm-x-3/4/…"
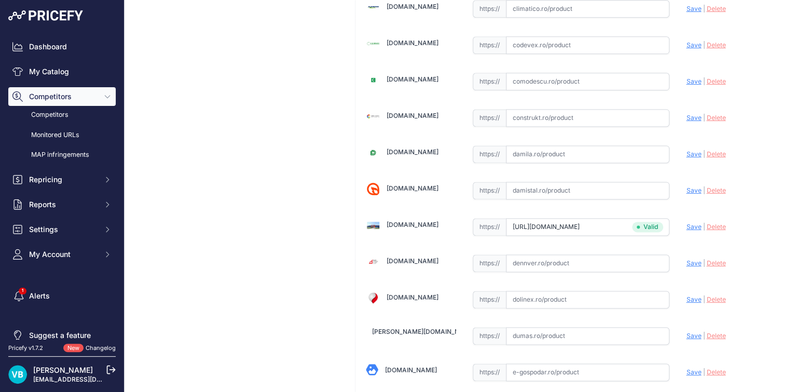
scroll to position [810, 0]
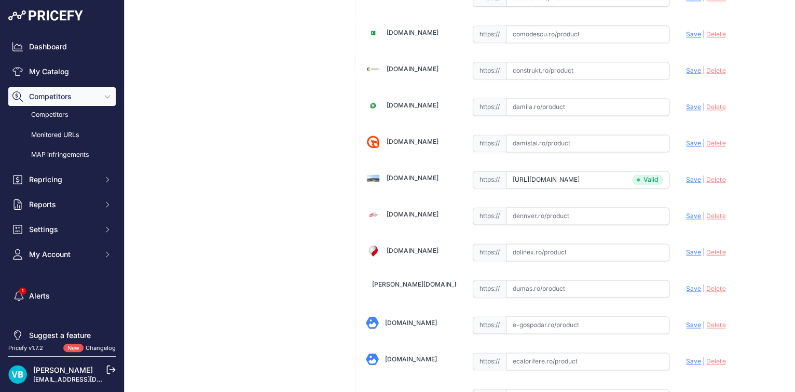
scroll to position [787, 0]
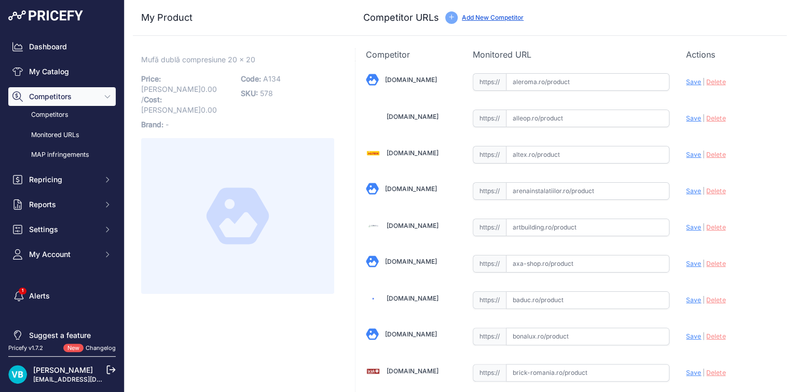
scroll to position [2338, 0]
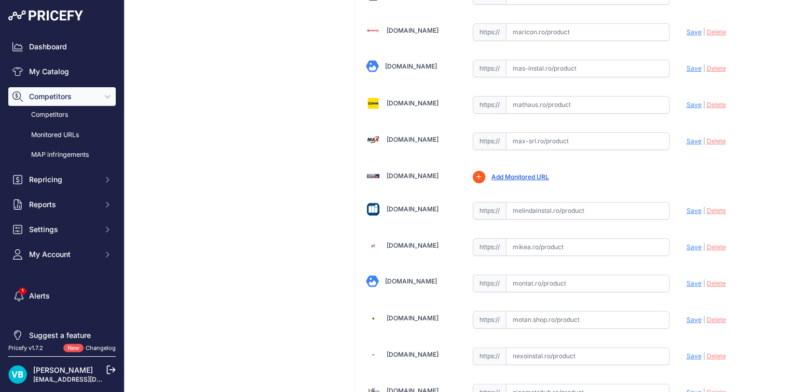
click at [556, 202] on input "text" at bounding box center [588, 211] width 164 height 18
paste input "[URL][DOMAIN_NAME]"
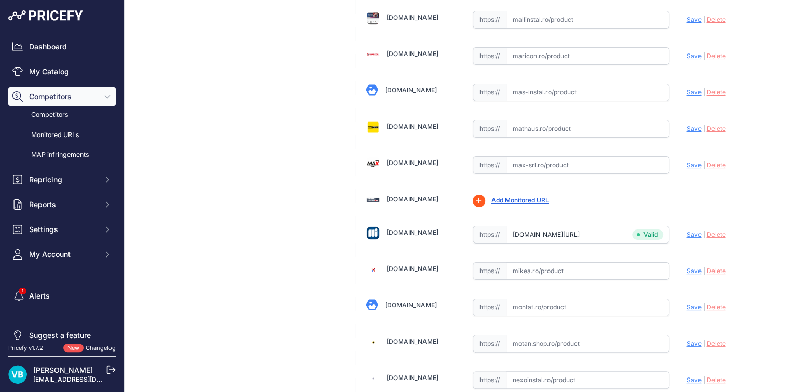
type input "[URL][DOMAIN_NAME]"
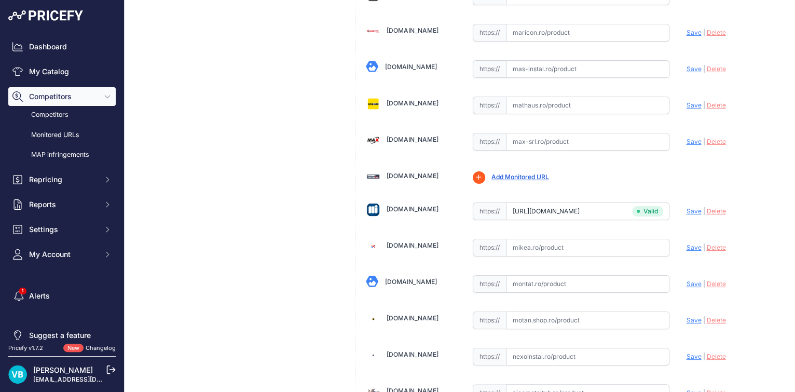
scroll to position [0, 0]
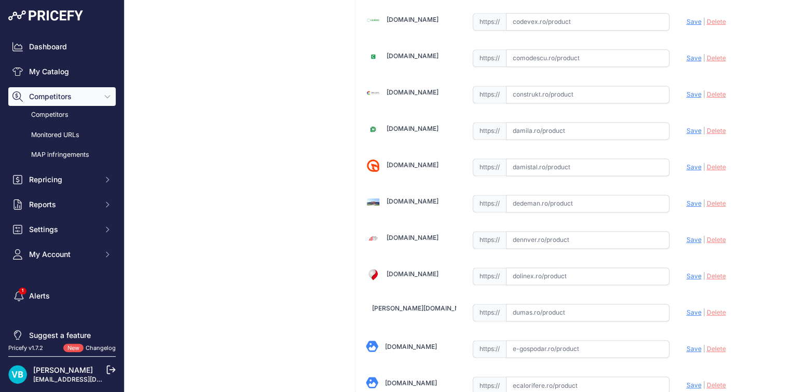
click at [553, 195] on input "text" at bounding box center [588, 204] width 164 height 18
paste input "[URL][DOMAIN_NAME]"
type input "[URL][DOMAIN_NAME]"
